Goal: Transaction & Acquisition: Purchase product/service

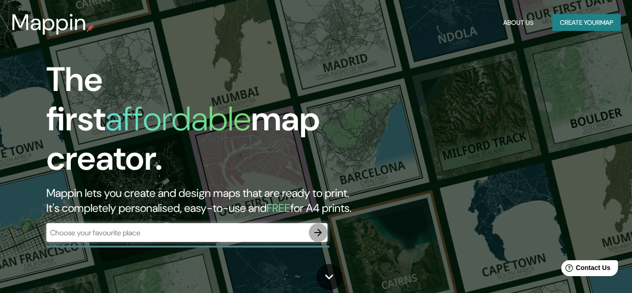
click at [316, 227] on icon "button" at bounding box center [317, 232] width 11 height 11
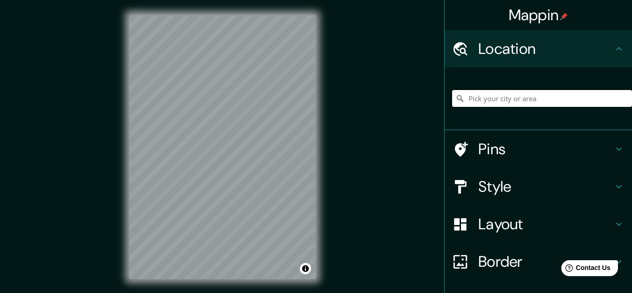
click at [487, 102] on input "Pick your city or area" at bounding box center [542, 98] width 180 height 17
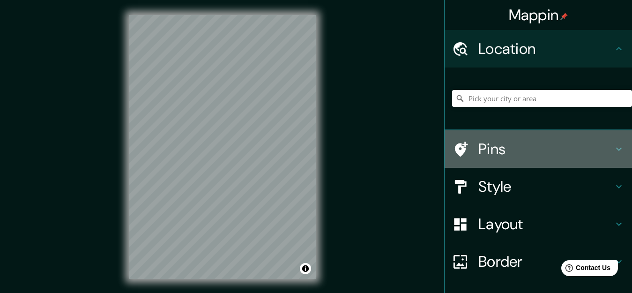
click at [488, 152] on h4 "Pins" at bounding box center [545, 149] width 135 height 19
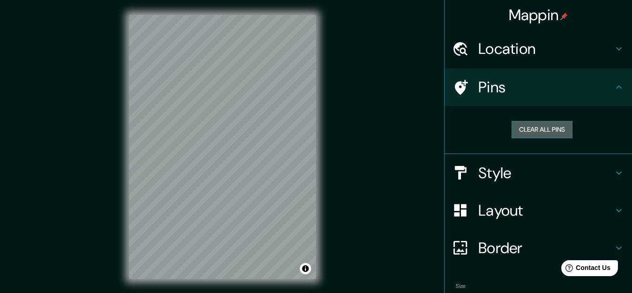
click at [511, 127] on button "Clear all pins" at bounding box center [541, 129] width 61 height 17
click at [489, 52] on h4 "Location" at bounding box center [545, 48] width 135 height 19
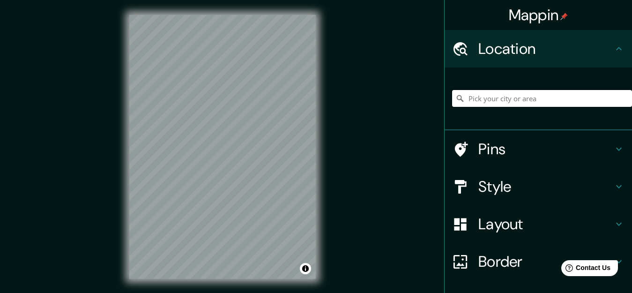
click at [476, 103] on input "Pick your city or area" at bounding box center [542, 98] width 180 height 17
click at [469, 101] on input "[GEOGRAPHIC_DATA], [GEOGRAPHIC_DATA], [GEOGRAPHIC_DATA]" at bounding box center [542, 98] width 180 height 17
click at [215, 200] on div at bounding box center [217, 196] width 7 height 7
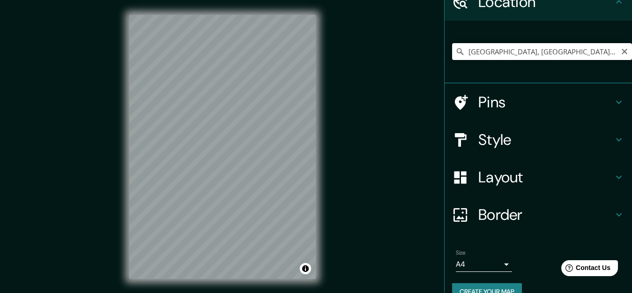
click at [569, 52] on input "[GEOGRAPHIC_DATA], [GEOGRAPHIC_DATA], [GEOGRAPHIC_DATA]" at bounding box center [542, 51] width 180 height 17
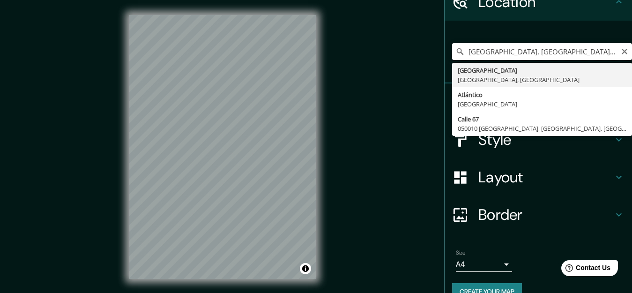
click at [535, 51] on input "[GEOGRAPHIC_DATA], [GEOGRAPHIC_DATA], [GEOGRAPHIC_DATA]" at bounding box center [542, 51] width 180 height 17
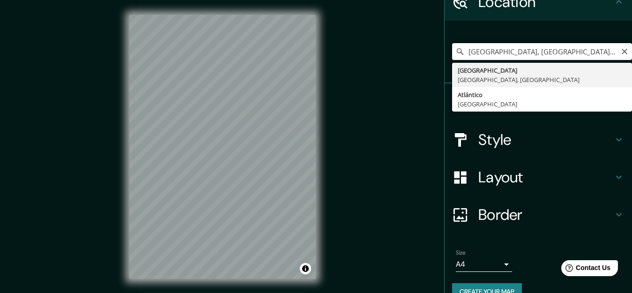
type input "[GEOGRAPHIC_DATA], [GEOGRAPHIC_DATA], [GEOGRAPHIC_DATA]"
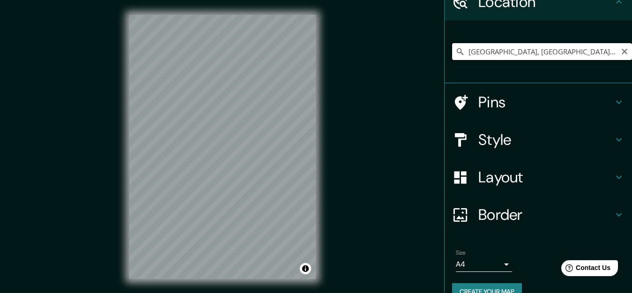
click at [567, 51] on input "[GEOGRAPHIC_DATA], [GEOGRAPHIC_DATA], [GEOGRAPHIC_DATA]" at bounding box center [542, 51] width 180 height 17
click at [496, 97] on h4 "Pins" at bounding box center [545, 102] width 135 height 19
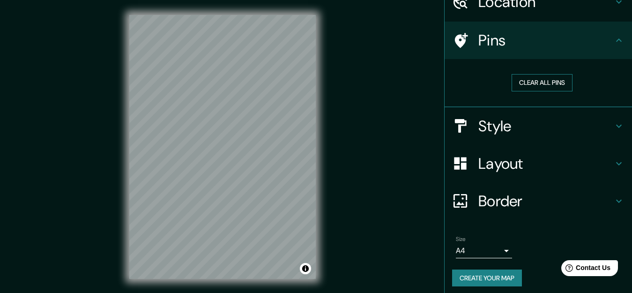
click at [518, 83] on button "Clear all pins" at bounding box center [541, 82] width 61 height 17
click at [488, 125] on h4 "Style" at bounding box center [545, 126] width 135 height 19
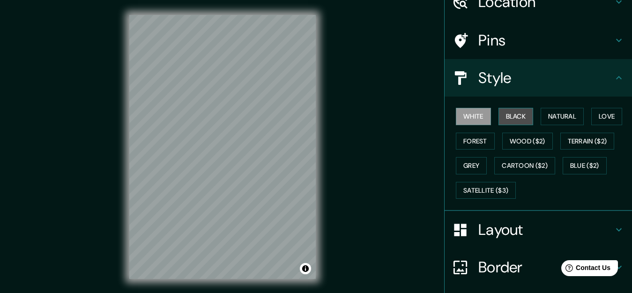
click at [498, 121] on button "Black" at bounding box center [515, 116] width 35 height 17
click at [550, 117] on button "Natural" at bounding box center [562, 116] width 43 height 17
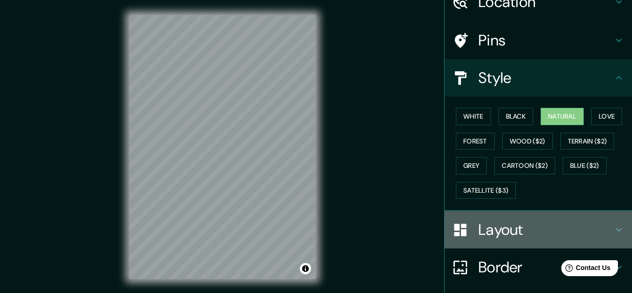
click at [478, 226] on h4 "Layout" at bounding box center [545, 229] width 135 height 19
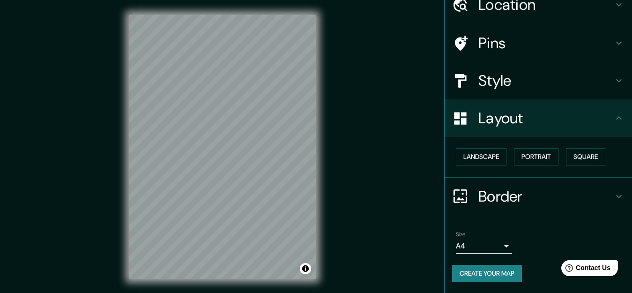
scroll to position [44, 0]
click at [473, 161] on button "Landscape" at bounding box center [481, 156] width 51 height 17
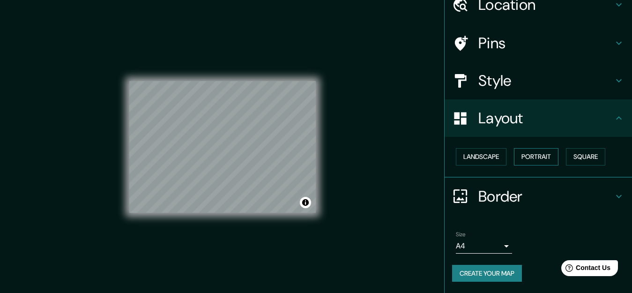
click at [539, 153] on button "Portrait" at bounding box center [536, 156] width 44 height 17
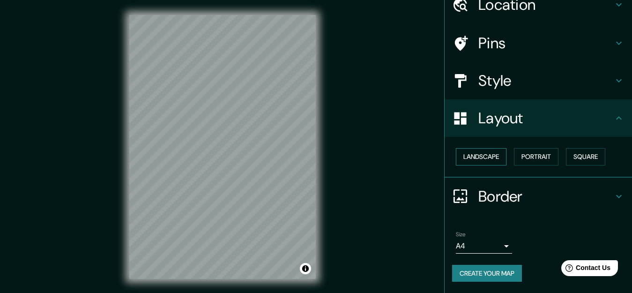
click at [481, 159] on button "Landscape" at bounding box center [481, 156] width 51 height 17
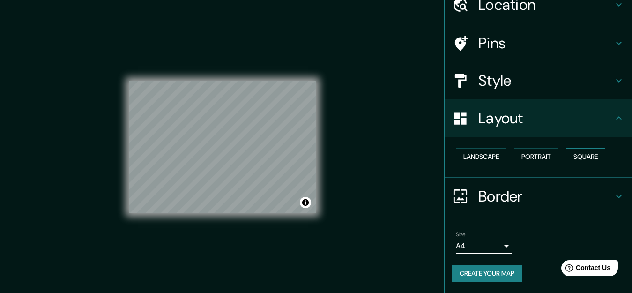
click at [574, 156] on button "Square" at bounding box center [585, 156] width 39 height 17
